Goal: Task Accomplishment & Management: Complete application form

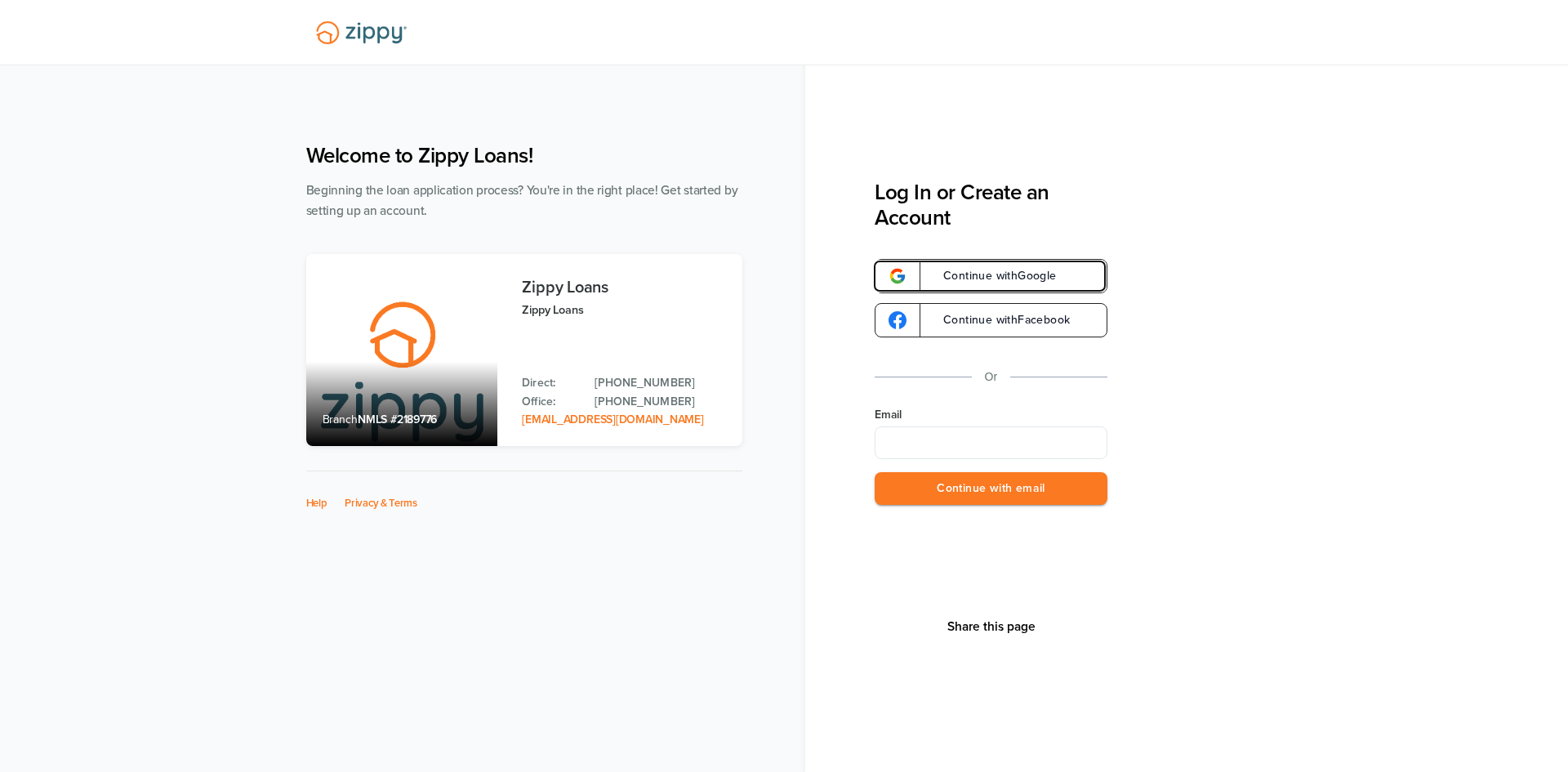
click at [1000, 275] on span "Continue with Google" at bounding box center [992, 276] width 129 height 12
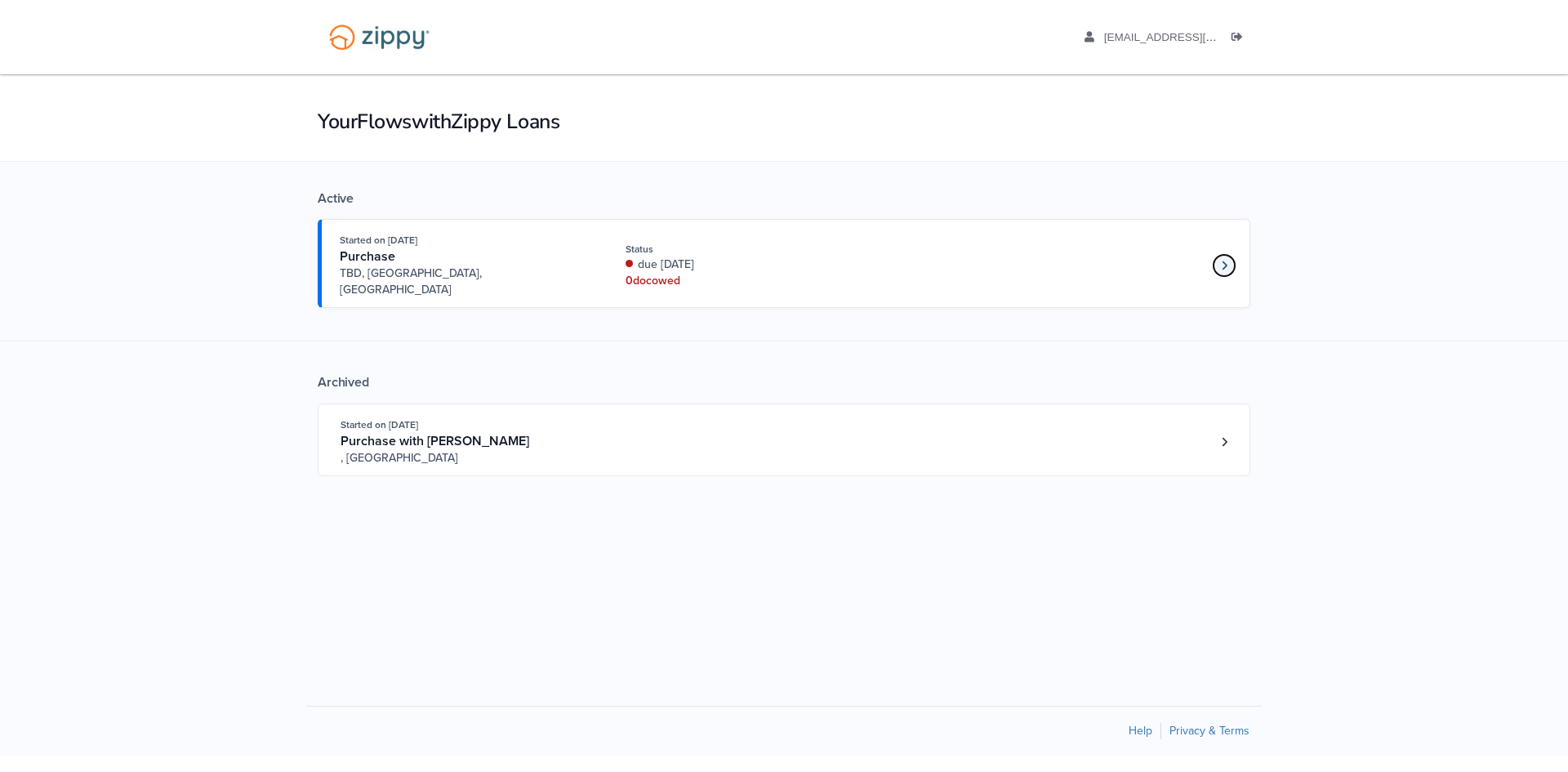
click at [1224, 261] on icon "Loan number 4249684" at bounding box center [1224, 265] width 5 height 9
